Goal: Task Accomplishment & Management: Use online tool/utility

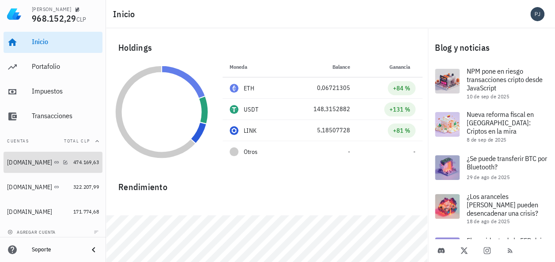
drag, startPoint x: 21, startPoint y: 161, endPoint x: 187, endPoint y: 123, distance: 170.3
click at [21, 161] on div "bitget.com" at bounding box center [29, 163] width 45 height 8
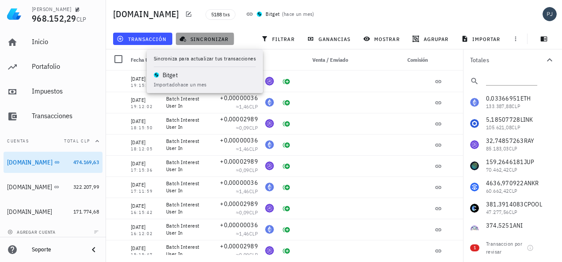
click at [214, 41] on span "sincronizar" at bounding box center [204, 38] width 47 height 7
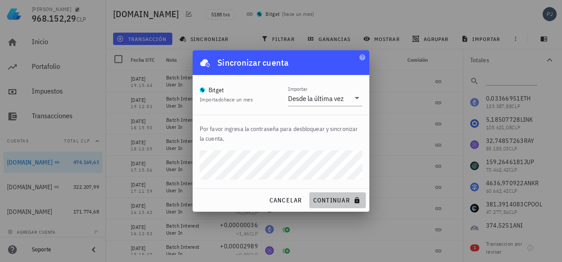
click at [345, 198] on span "continuar" at bounding box center [337, 201] width 49 height 8
